Goal: Transaction & Acquisition: Purchase product/service

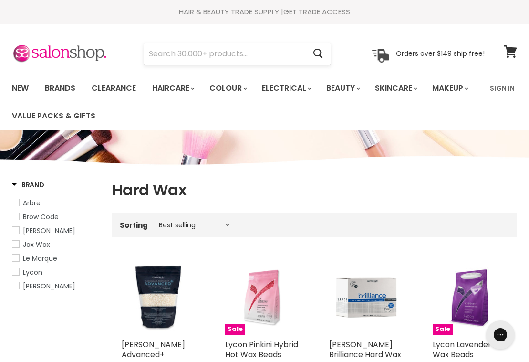
click at [199, 56] on input "Search" at bounding box center [224, 54] width 161 height 22
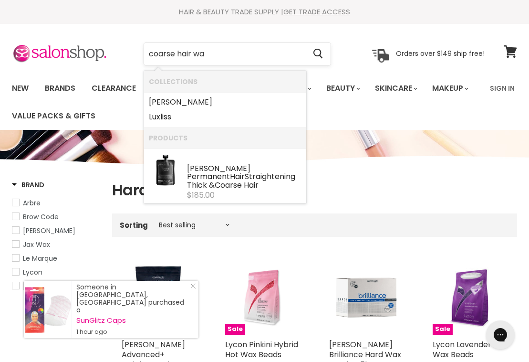
type input "coarse hair wax"
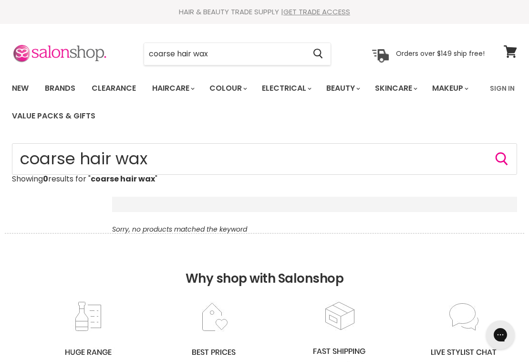
drag, startPoint x: 216, startPoint y: 53, endPoint x: 106, endPoint y: 56, distance: 109.4
click at [106, 56] on div "coarse hair wax Cancel Orders over $149 ship free!" at bounding box center [248, 54] width 473 height 22
type input "wax"
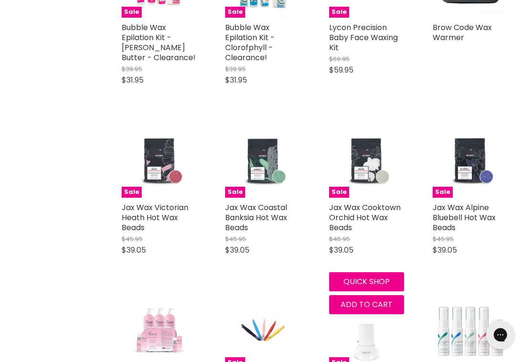
scroll to position [475, 0]
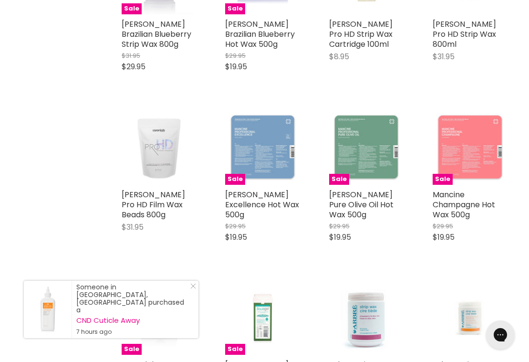
scroll to position [1139, 0]
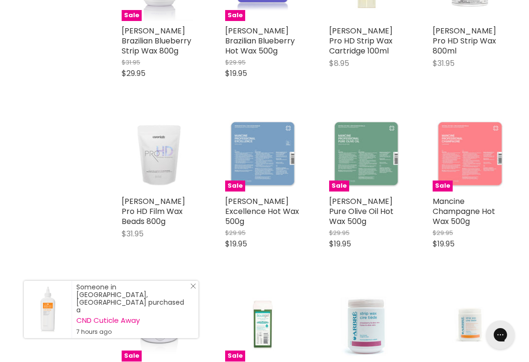
click at [192, 289] on icon "Close Icon" at bounding box center [193, 286] width 6 height 6
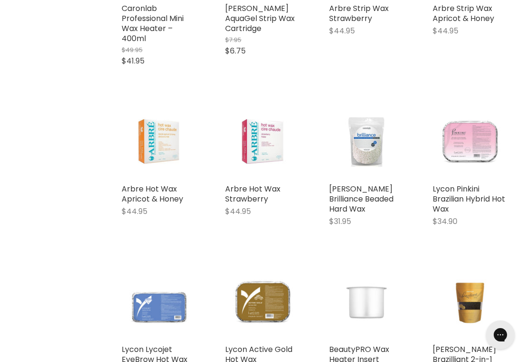
scroll to position [1503, 0]
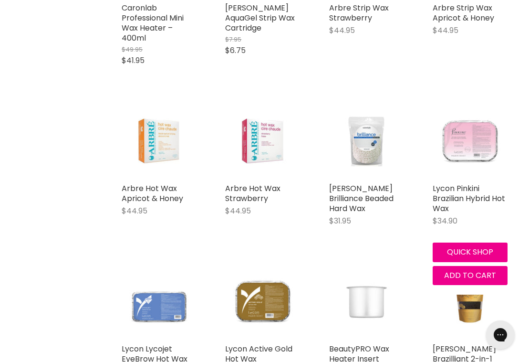
click at [481, 140] on img "Main content" at bounding box center [470, 141] width 75 height 75
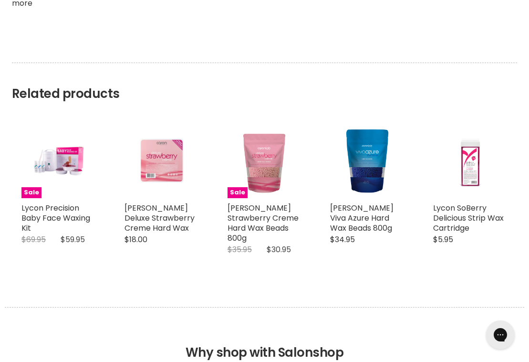
scroll to position [1035, 0]
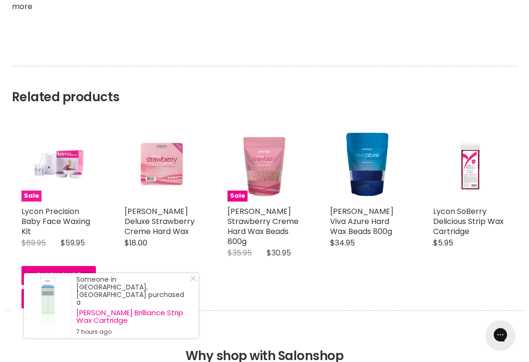
click at [70, 173] on img "Main content" at bounding box center [59, 164] width 50 height 74
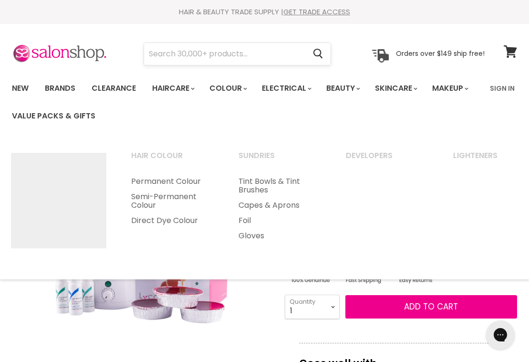
click at [234, 47] on input "Search" at bounding box center [224, 54] width 161 height 22
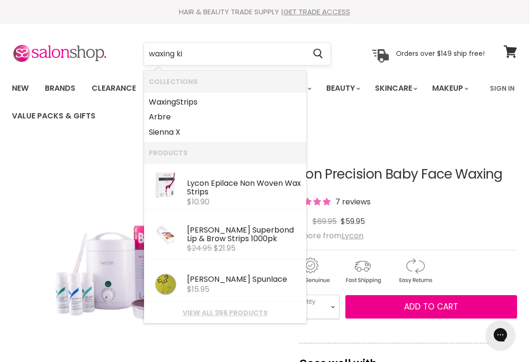
type input "waxing kit"
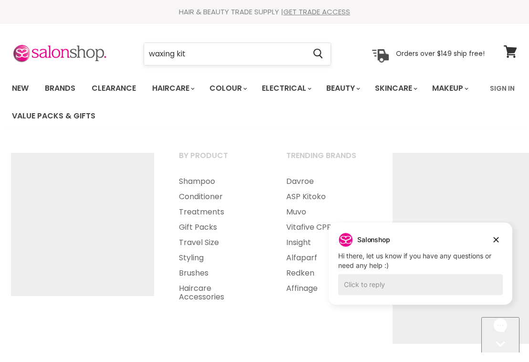
click at [190, 60] on input "waxing kit" at bounding box center [224, 54] width 161 height 22
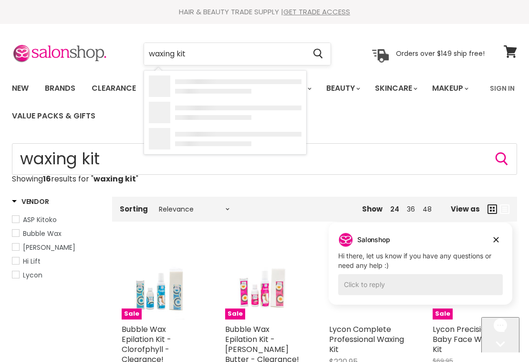
click at [190, 60] on input "waxing kit" at bounding box center [224, 54] width 161 height 22
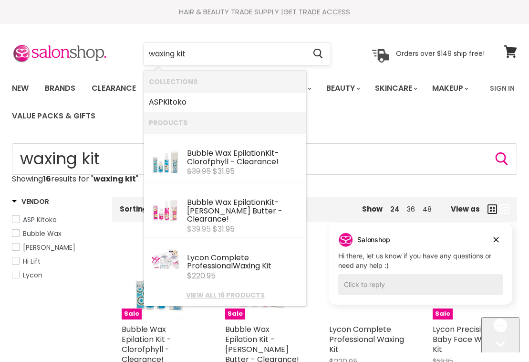
click at [190, 60] on input "waxing kit" at bounding box center [224, 54] width 161 height 22
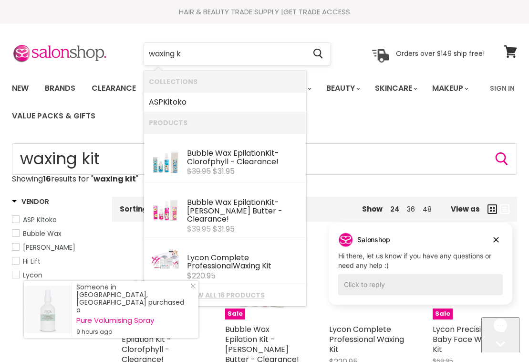
type input "waxing"
